Goal: Information Seeking & Learning: Learn about a topic

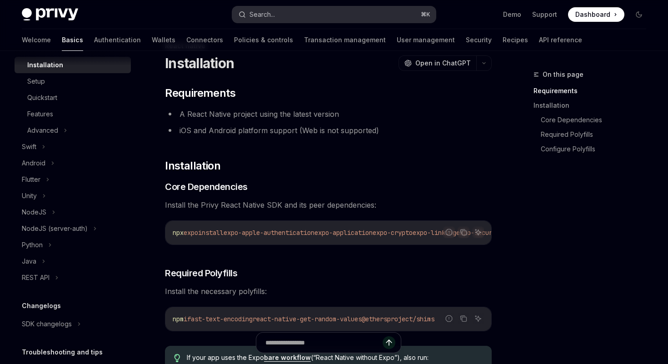
scroll to position [165, 0]
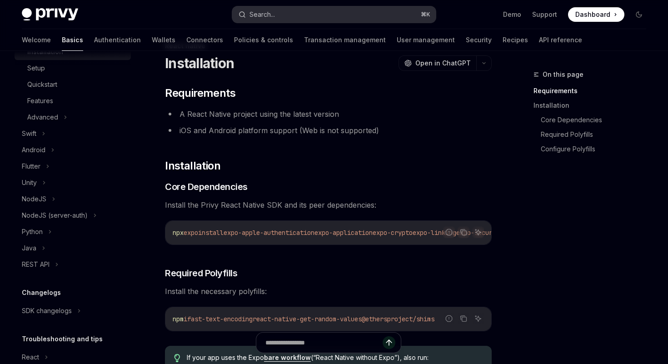
click at [303, 13] on button "Search... ⌘ K" at bounding box center [333, 14] width 203 height 16
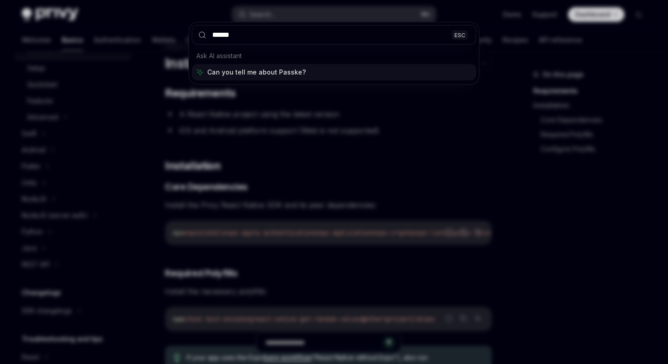
type input "*******"
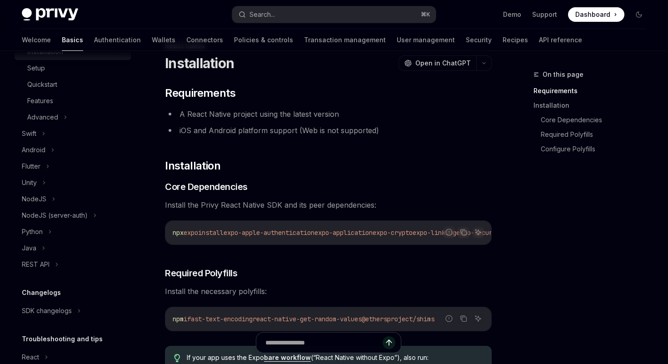
type textarea "*"
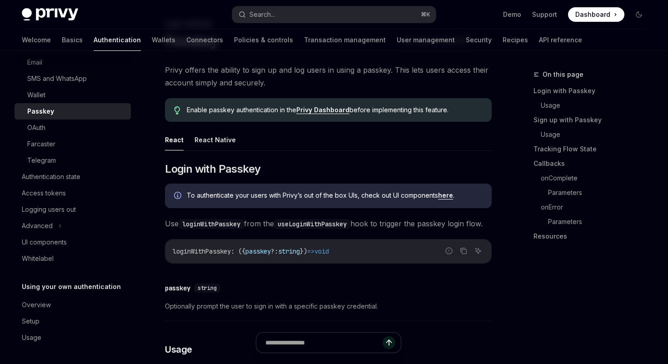
scroll to position [90, 0]
click at [322, 111] on link "Privy Dashboard" at bounding box center [322, 110] width 53 height 8
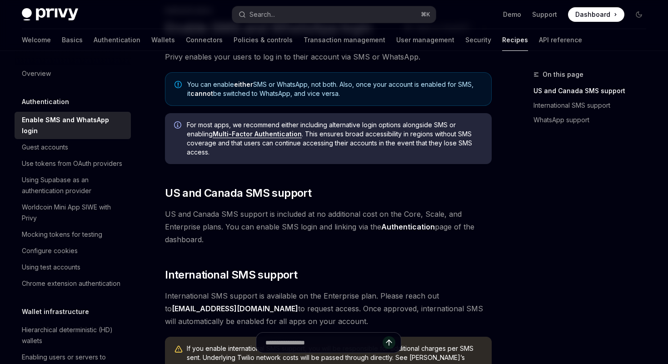
scroll to position [179, 0]
